Goal: Answer question/provide support: Share knowledge or assist other users

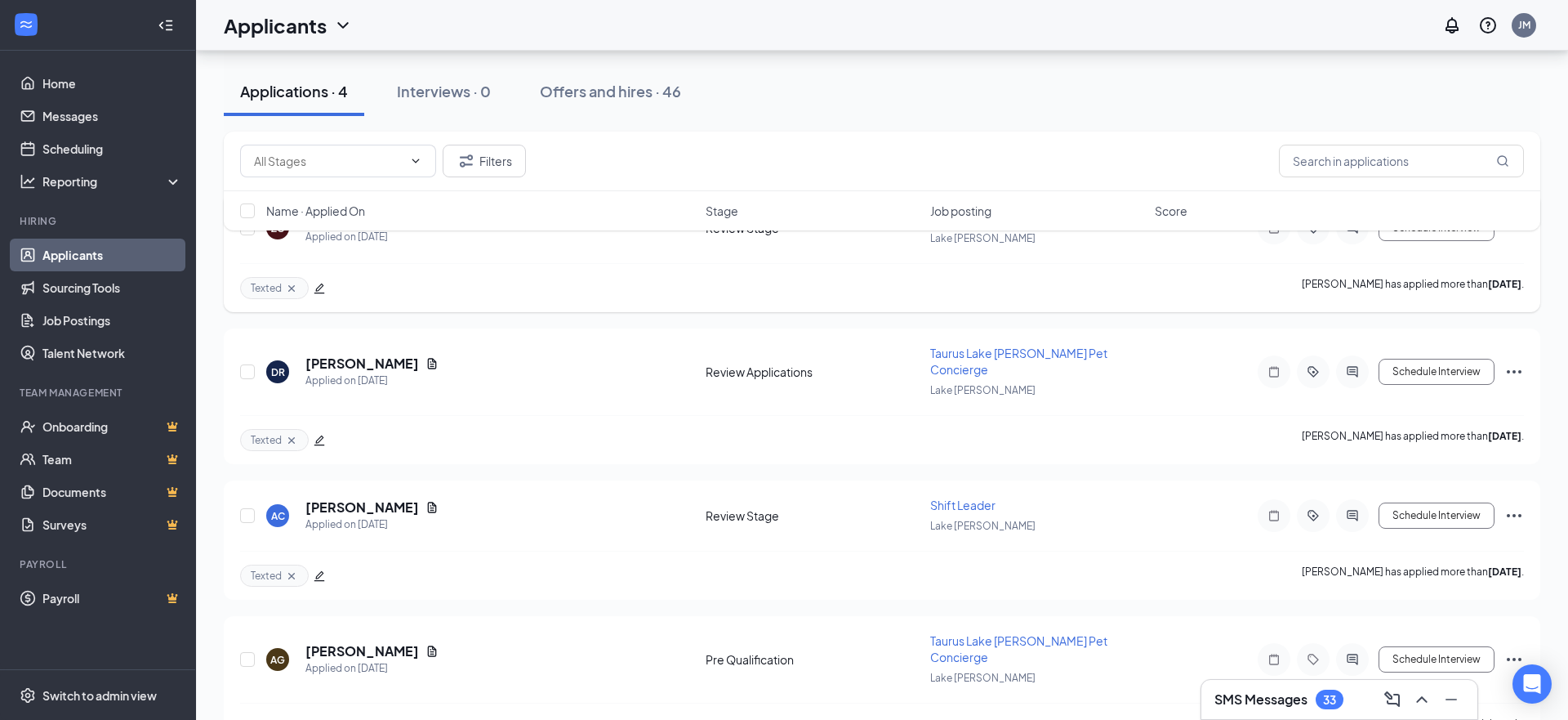
scroll to position [229, 0]
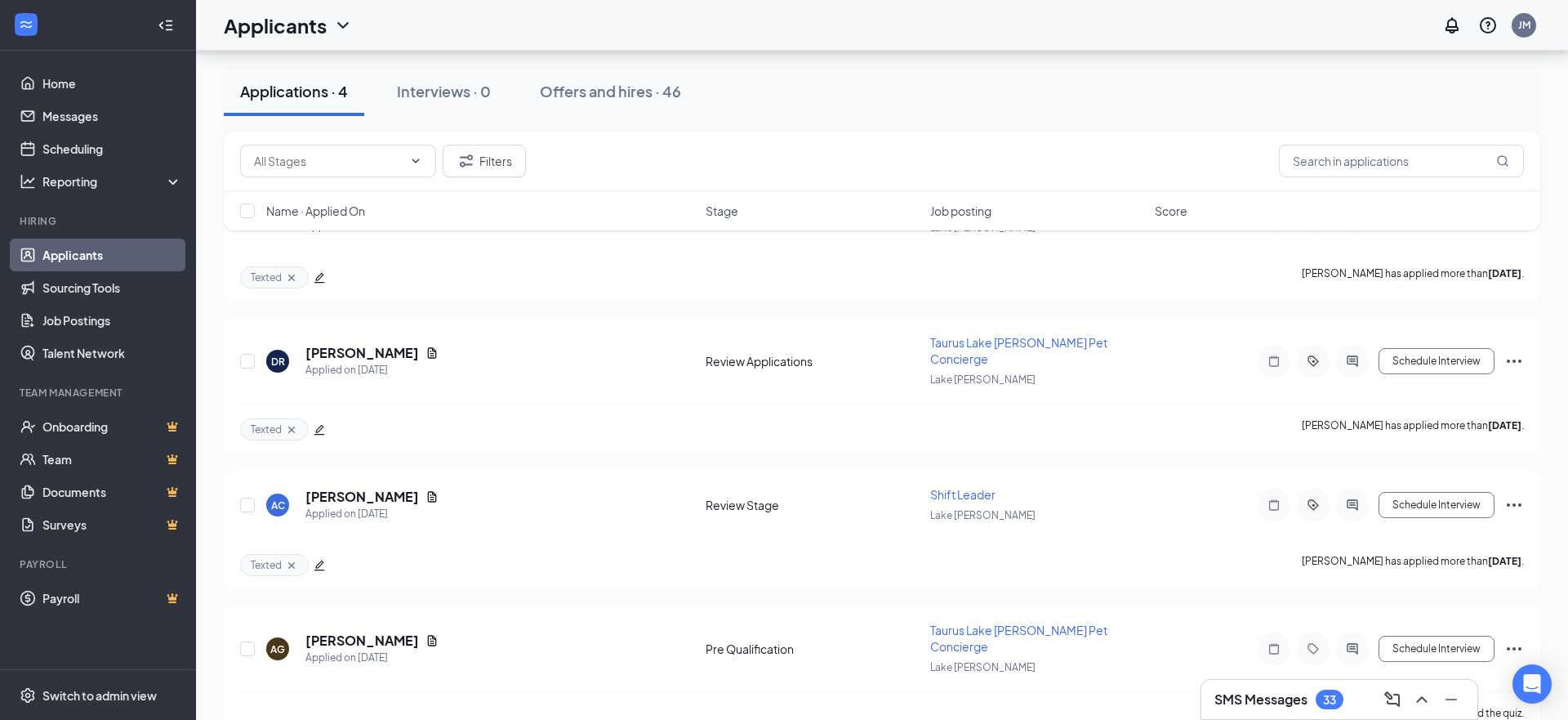
click at [1268, 705] on h3 "SMS Messages" at bounding box center [1261, 699] width 93 height 18
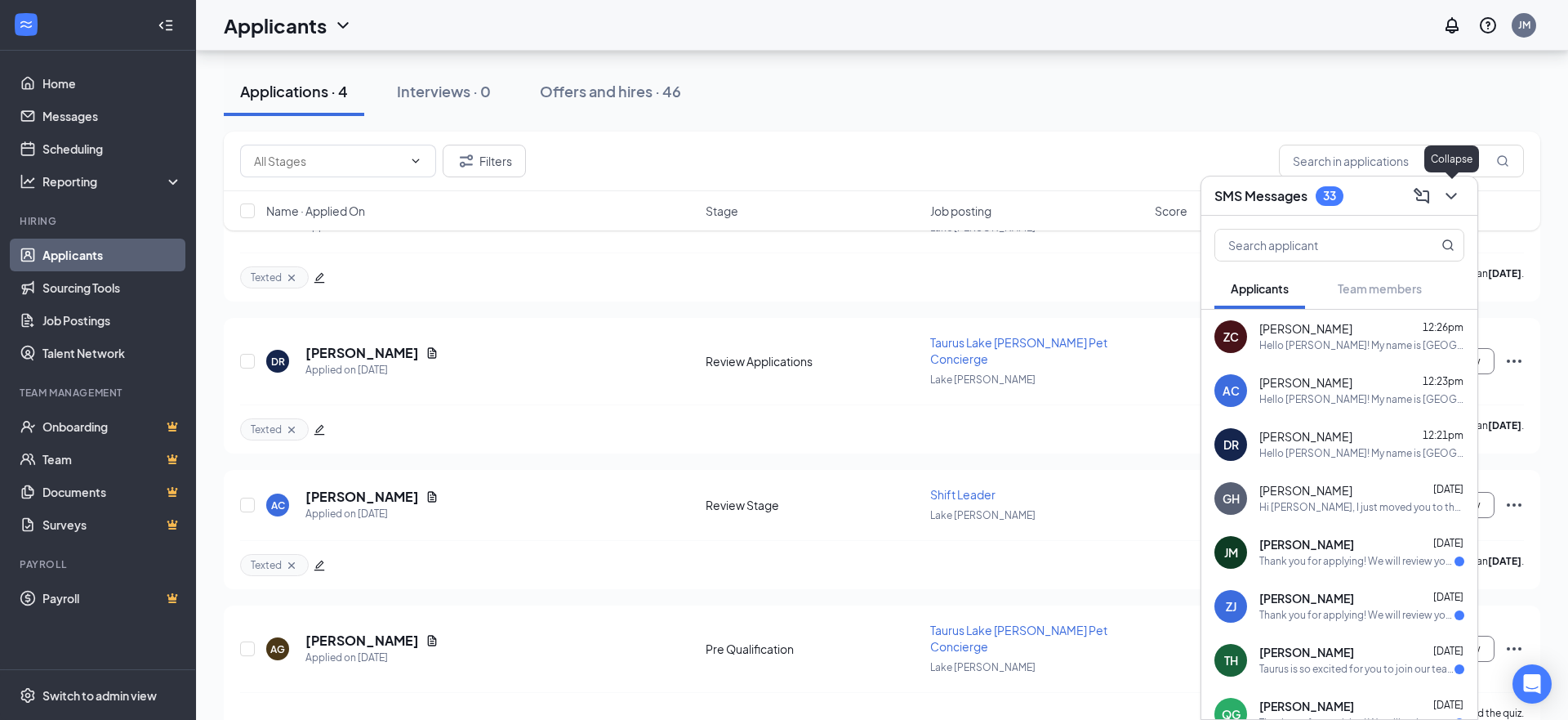
click at [1459, 192] on icon "ChevronDown" at bounding box center [1451, 196] width 20 height 20
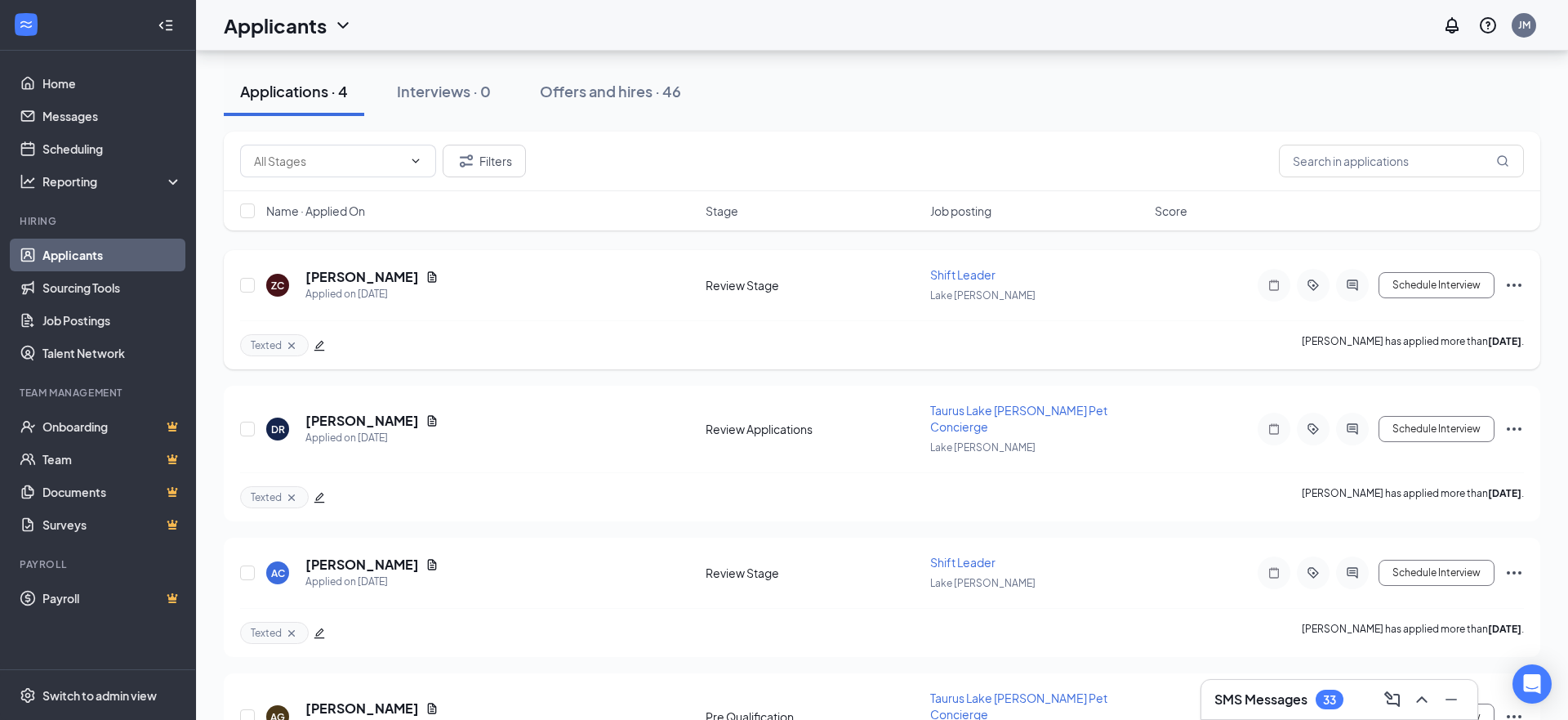
scroll to position [0, 0]
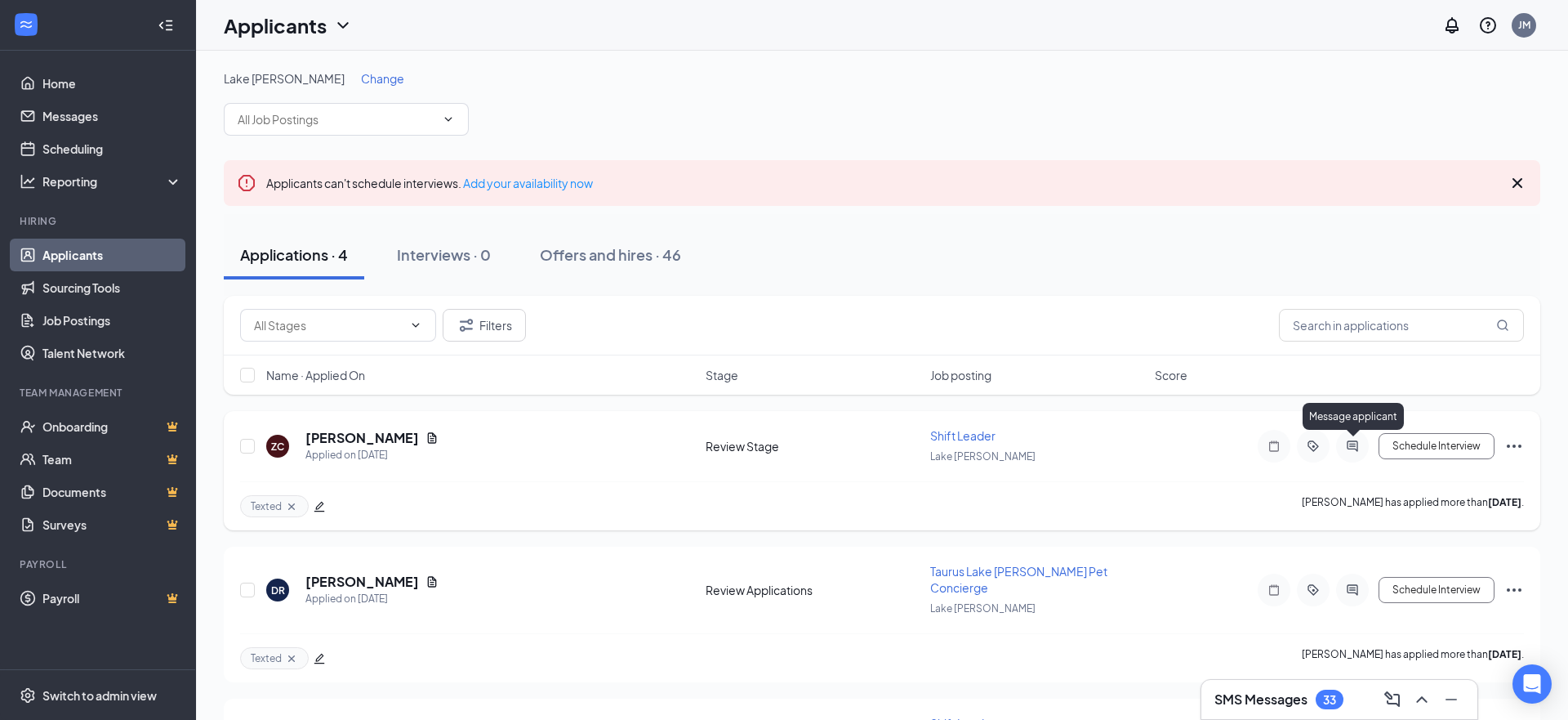
click at [1346, 440] on icon "ActiveChat" at bounding box center [1352, 446] width 20 height 13
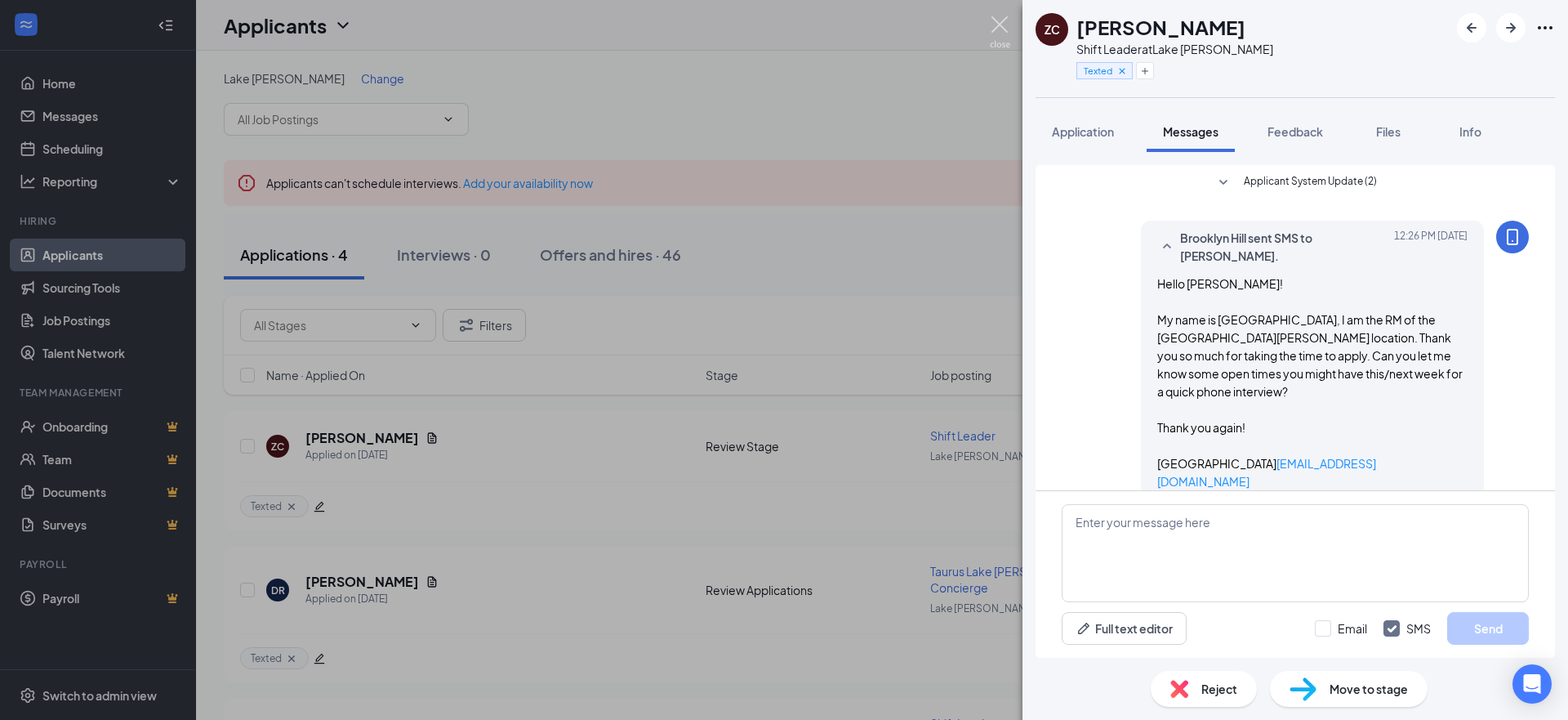
click at [1001, 36] on img at bounding box center [1001, 31] width 20 height 31
